Goal: Register for event/course

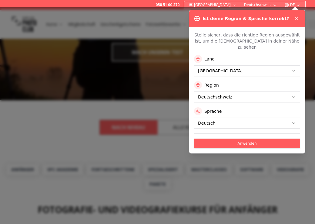
scroll to position [95, 0]
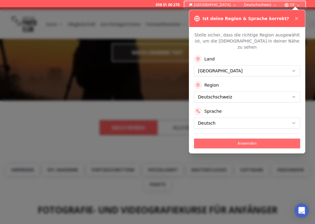
click at [219, 139] on button "Anwenden" at bounding box center [247, 143] width 106 height 10
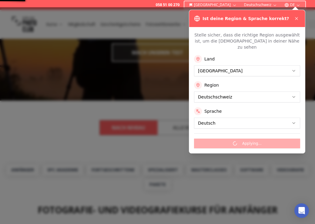
click at [238, 137] on div "Applying..." at bounding box center [247, 140] width 106 height 15
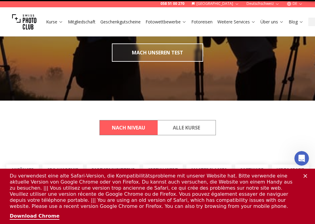
scroll to position [0, 0]
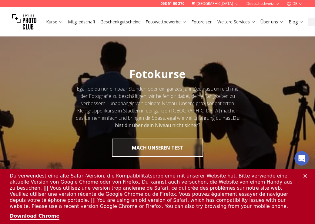
click at [306, 175] on polygon "Schließen" at bounding box center [306, 176] width 4 height 4
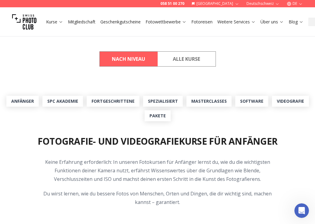
scroll to position [164, 0]
click at [24, 102] on link "Anfänger" at bounding box center [22, 101] width 32 height 11
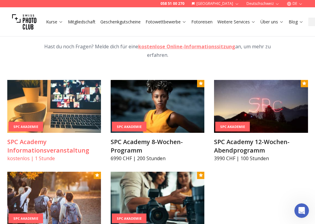
scroll to position [679, 0]
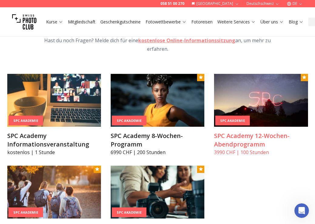
click at [247, 142] on h3 "SPC Academy 12-Wochen-Abendprogramm" at bounding box center [261, 139] width 94 height 17
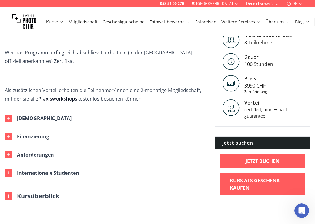
scroll to position [350, 0]
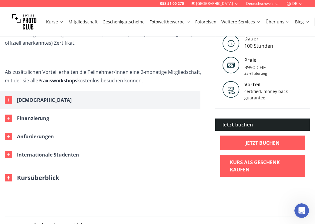
click at [38, 100] on div "[DEMOGRAPHIC_DATA]" at bounding box center [44, 100] width 55 height 8
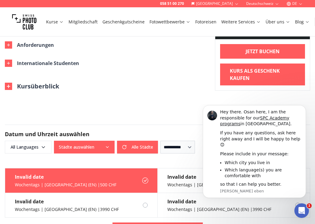
scroll to position [1127, 0]
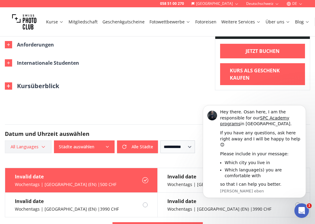
click at [42, 147] on icon "button" at bounding box center [43, 146] width 5 height 5
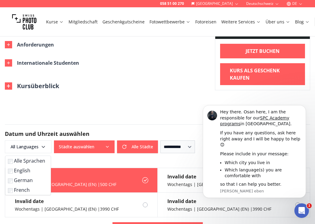
click at [26, 179] on label "German" at bounding box center [27, 179] width 38 height 7
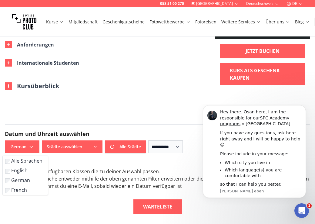
click at [96, 147] on icon "button" at bounding box center [95, 146] width 5 height 5
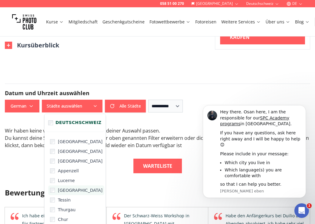
scroll to position [97, 0]
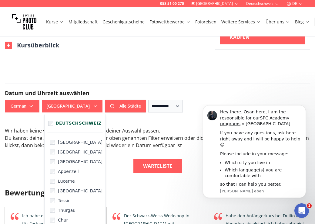
click at [106, 173] on div "Warteliste" at bounding box center [158, 165] width 306 height 15
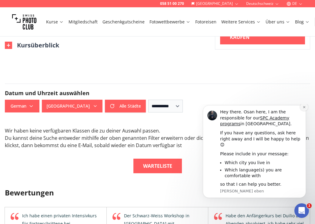
click at [303, 111] on button "Dismiss notification" at bounding box center [304, 107] width 8 height 8
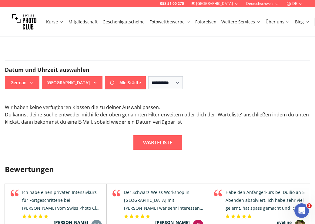
scroll to position [1191, 0]
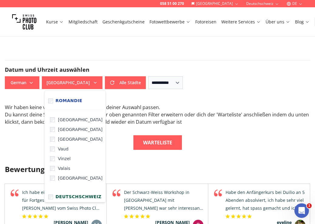
click at [97, 83] on icon "button" at bounding box center [95, 82] width 5 height 5
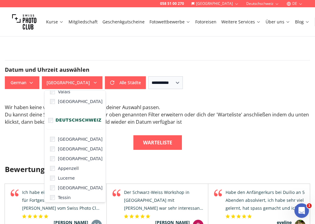
scroll to position [84, 0]
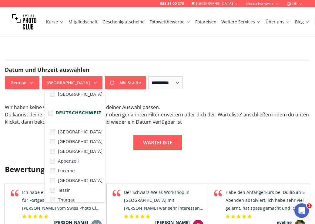
click at [98, 82] on icon "button" at bounding box center [95, 82] width 5 height 5
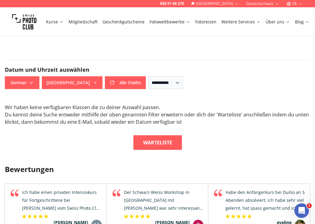
click at [98, 82] on icon "button" at bounding box center [95, 82] width 5 height 5
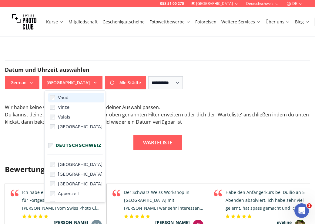
scroll to position [52, 0]
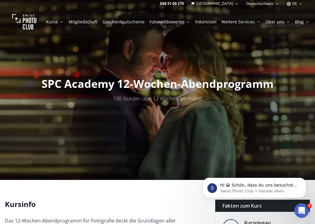
scroll to position [0, 0]
